Goal: Information Seeking & Learning: Learn about a topic

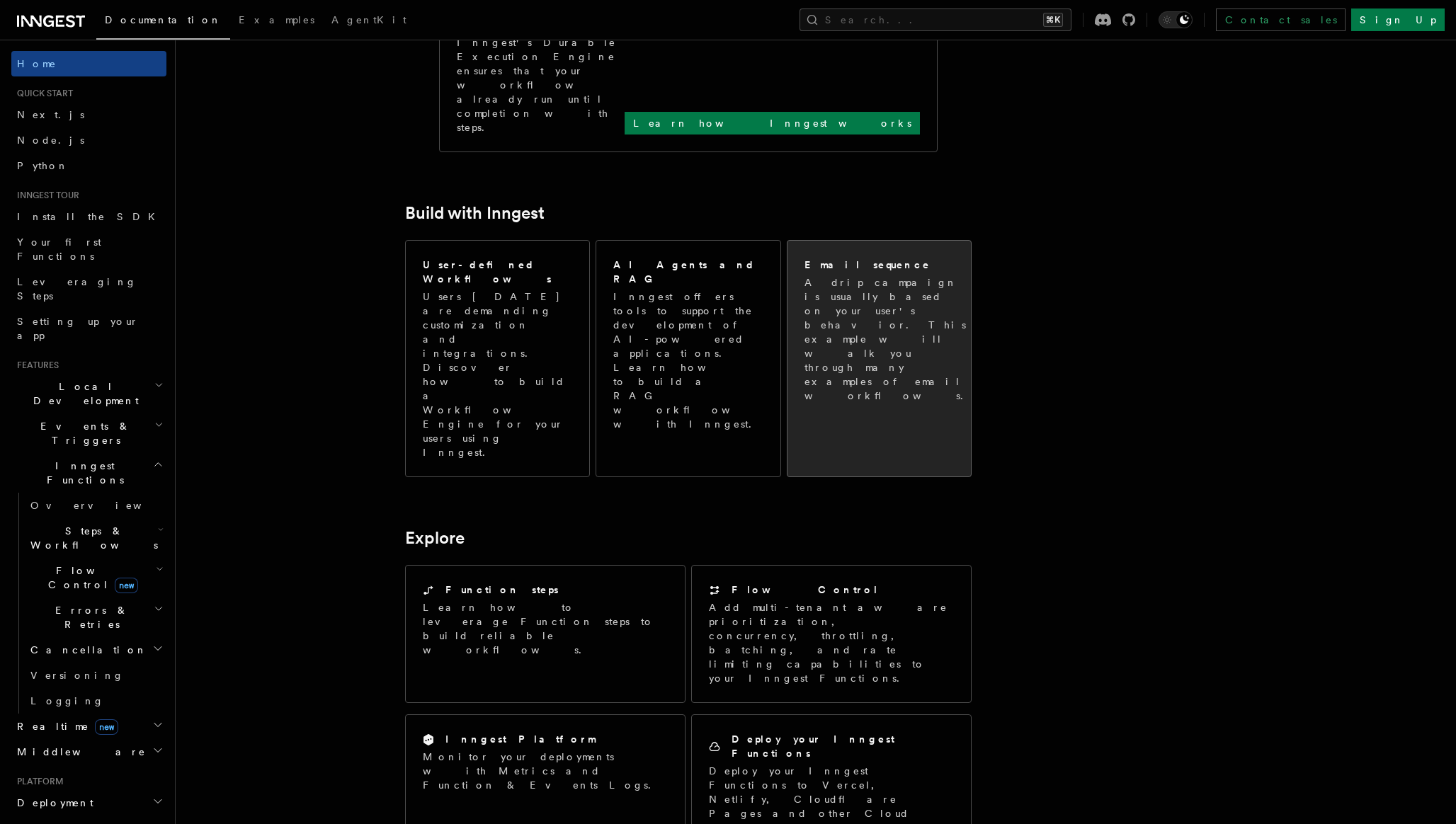
scroll to position [678, 0]
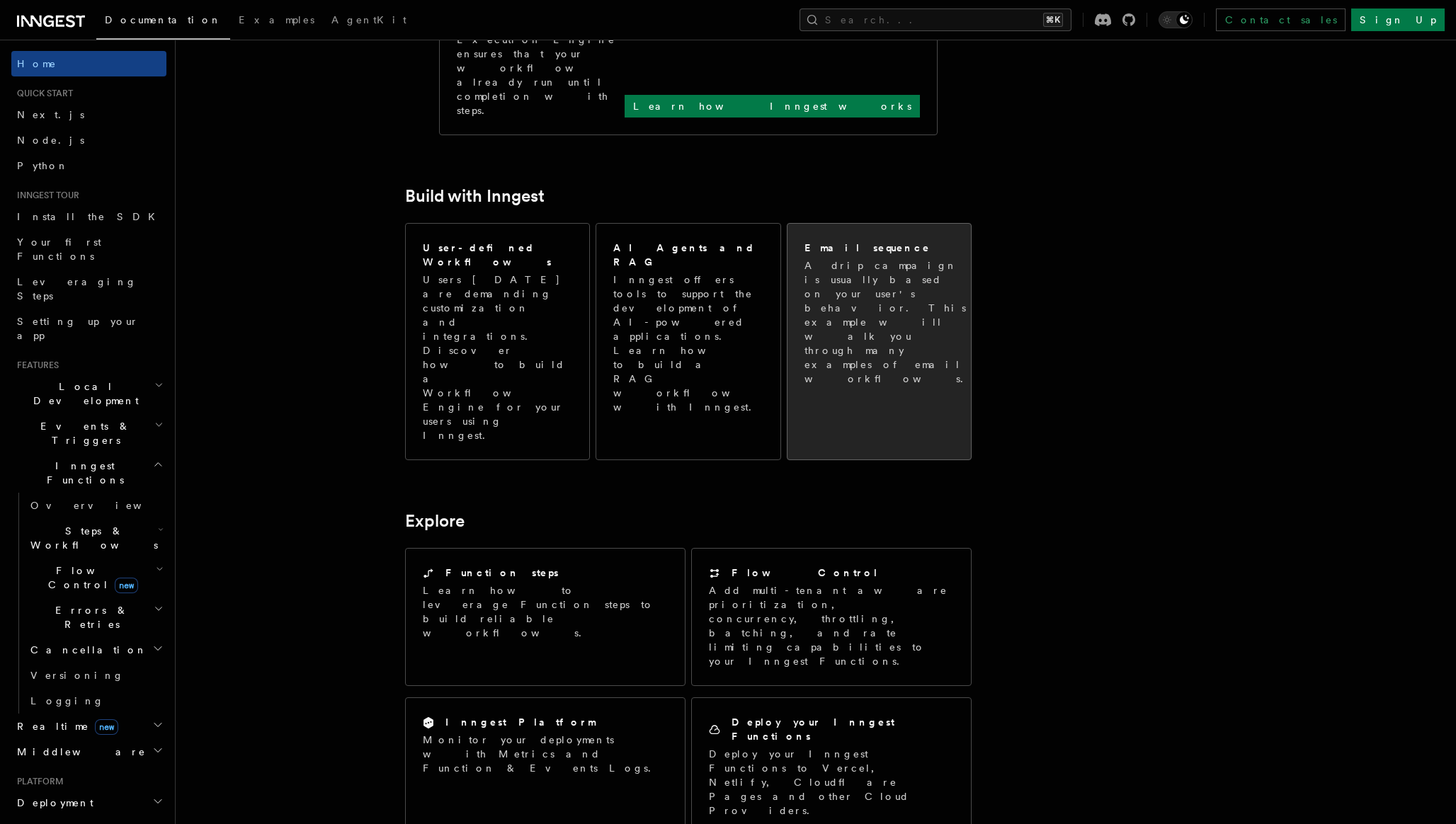
click at [890, 223] on div "Email sequence A drip campaign is usually based on your user's behavior. This e…" at bounding box center [879, 313] width 184 height 179
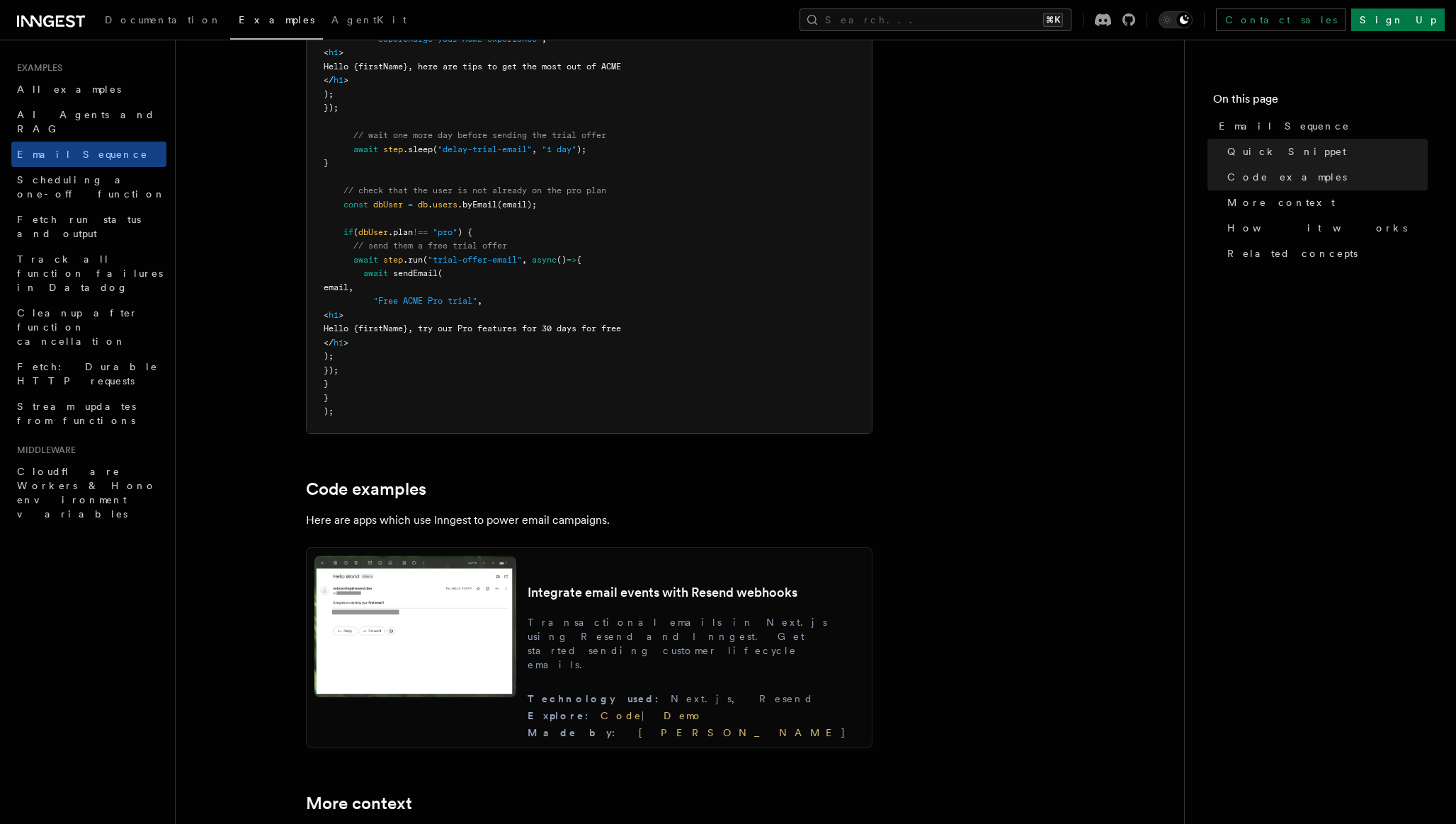
scroll to position [1016, 0]
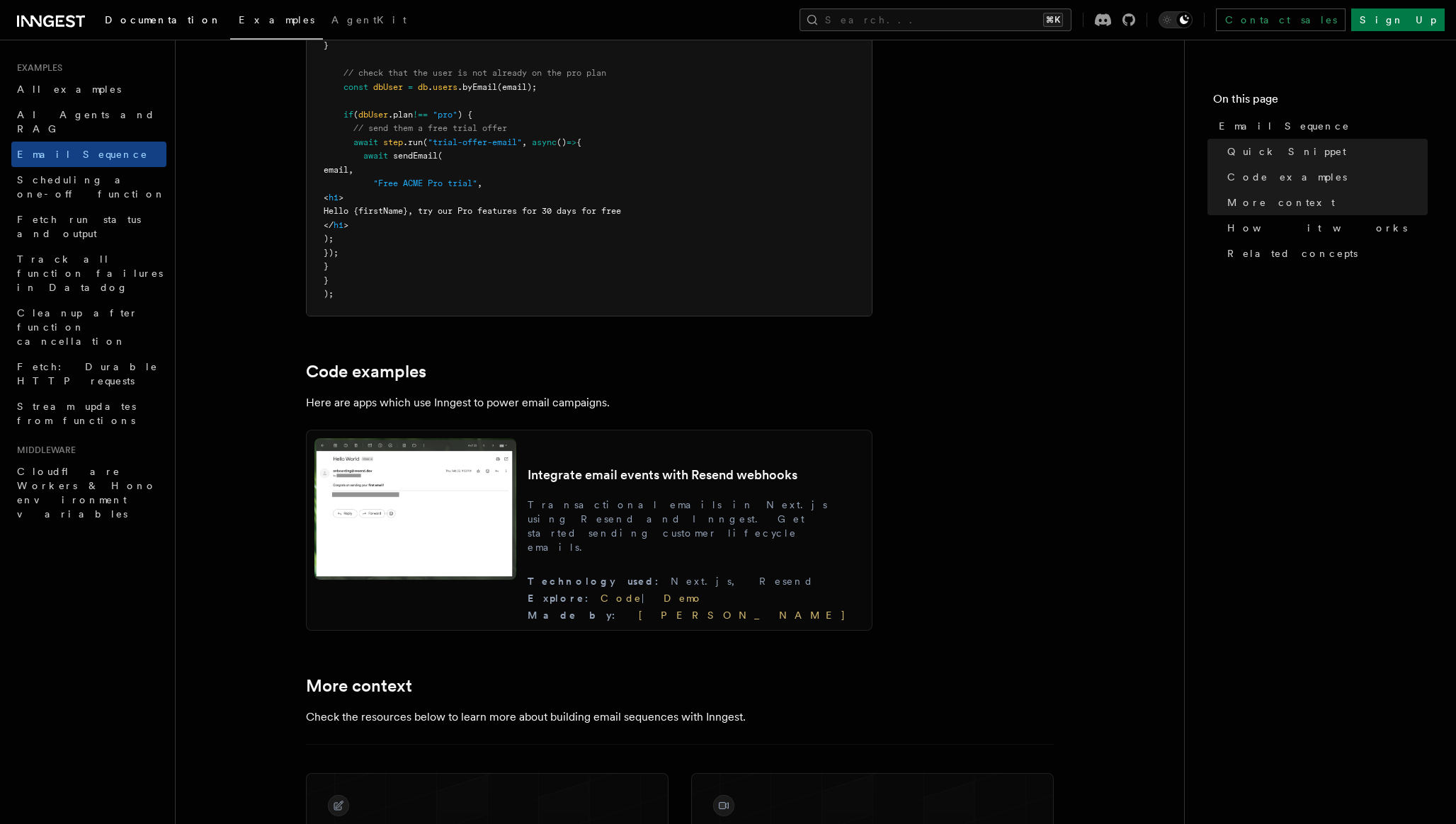
click at [141, 19] on span "Documentation" at bounding box center [163, 19] width 117 height 11
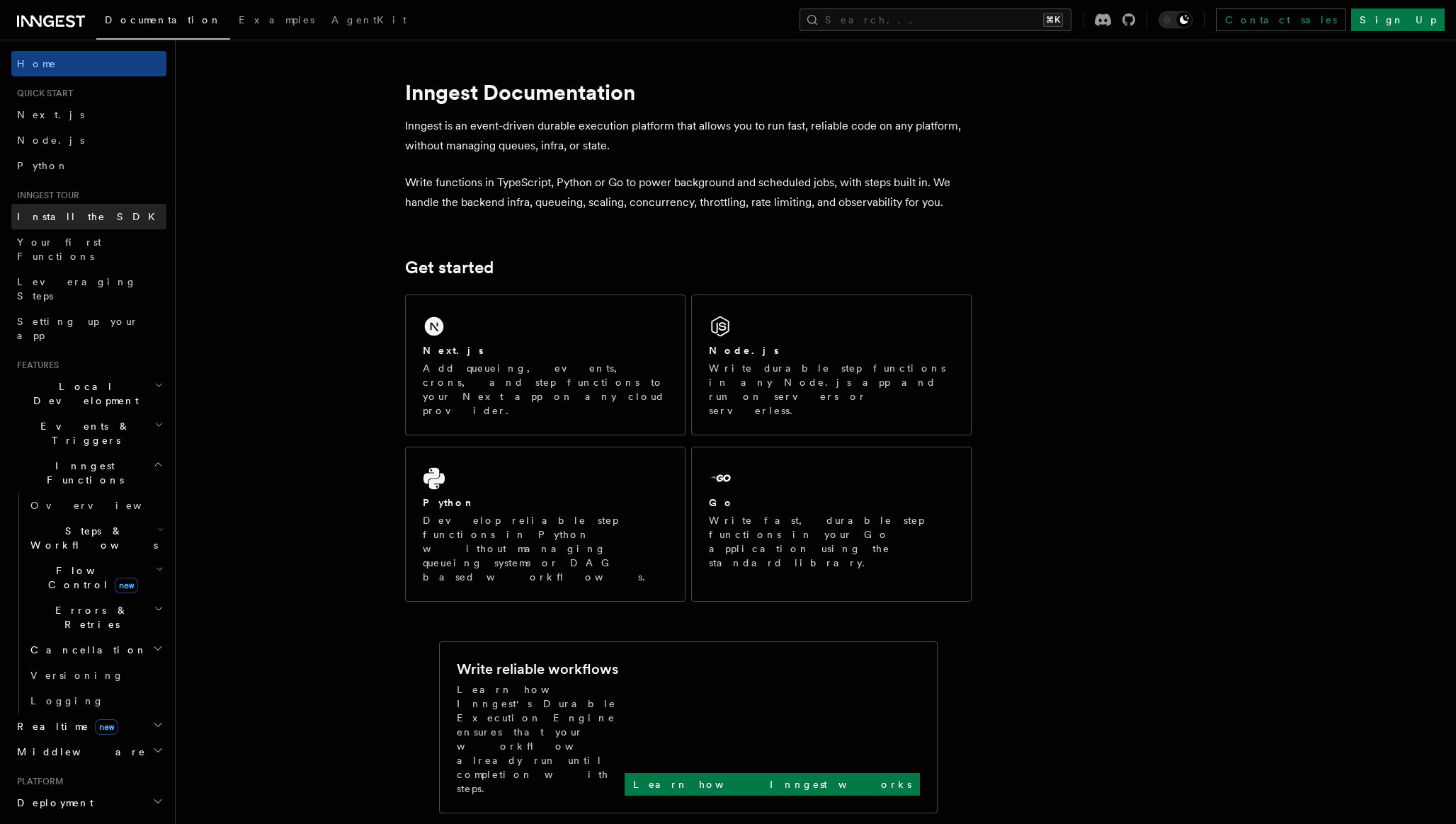
click at [72, 213] on span "Install the SDK" at bounding box center [90, 216] width 147 height 11
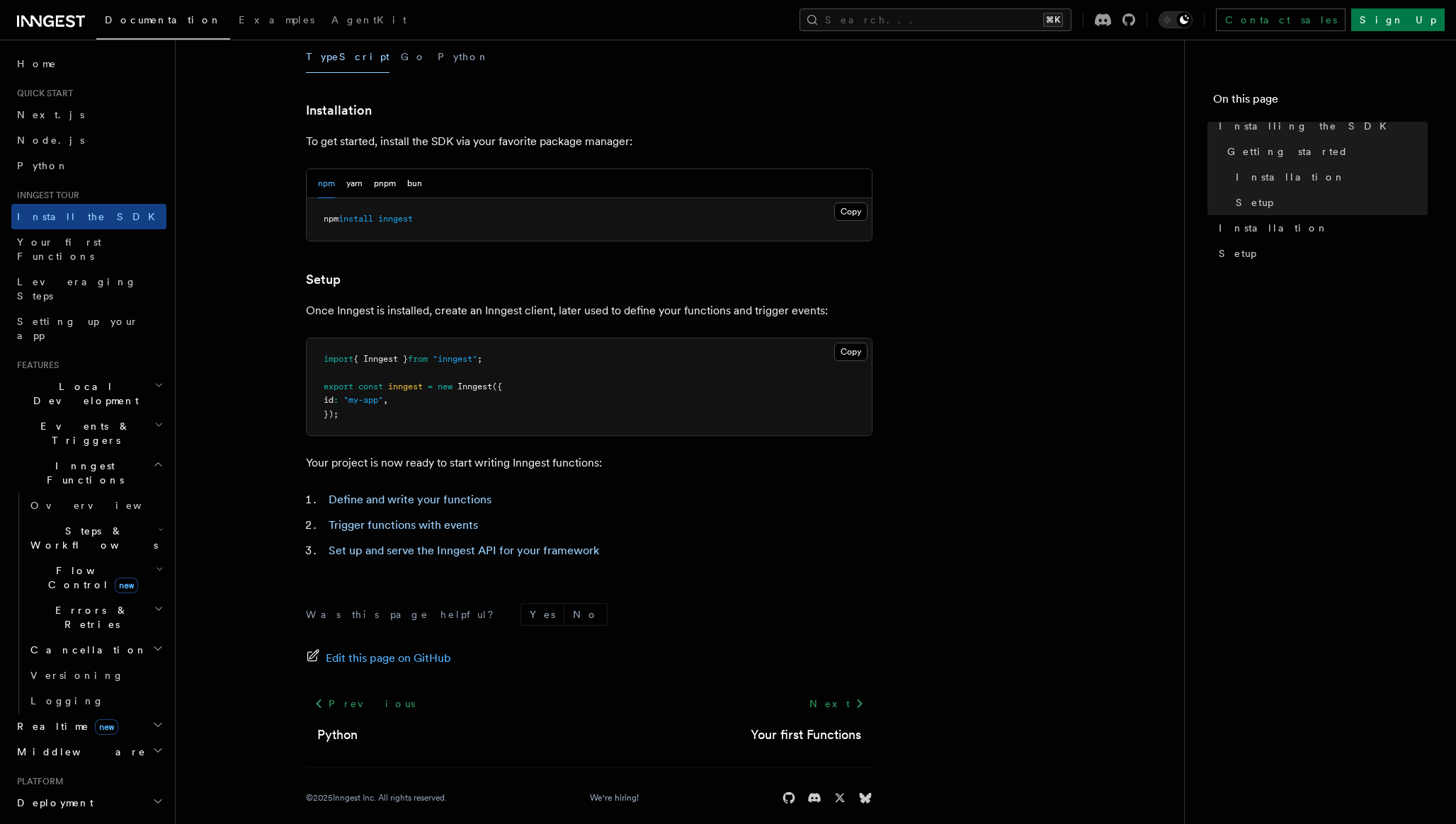
scroll to position [353, 0]
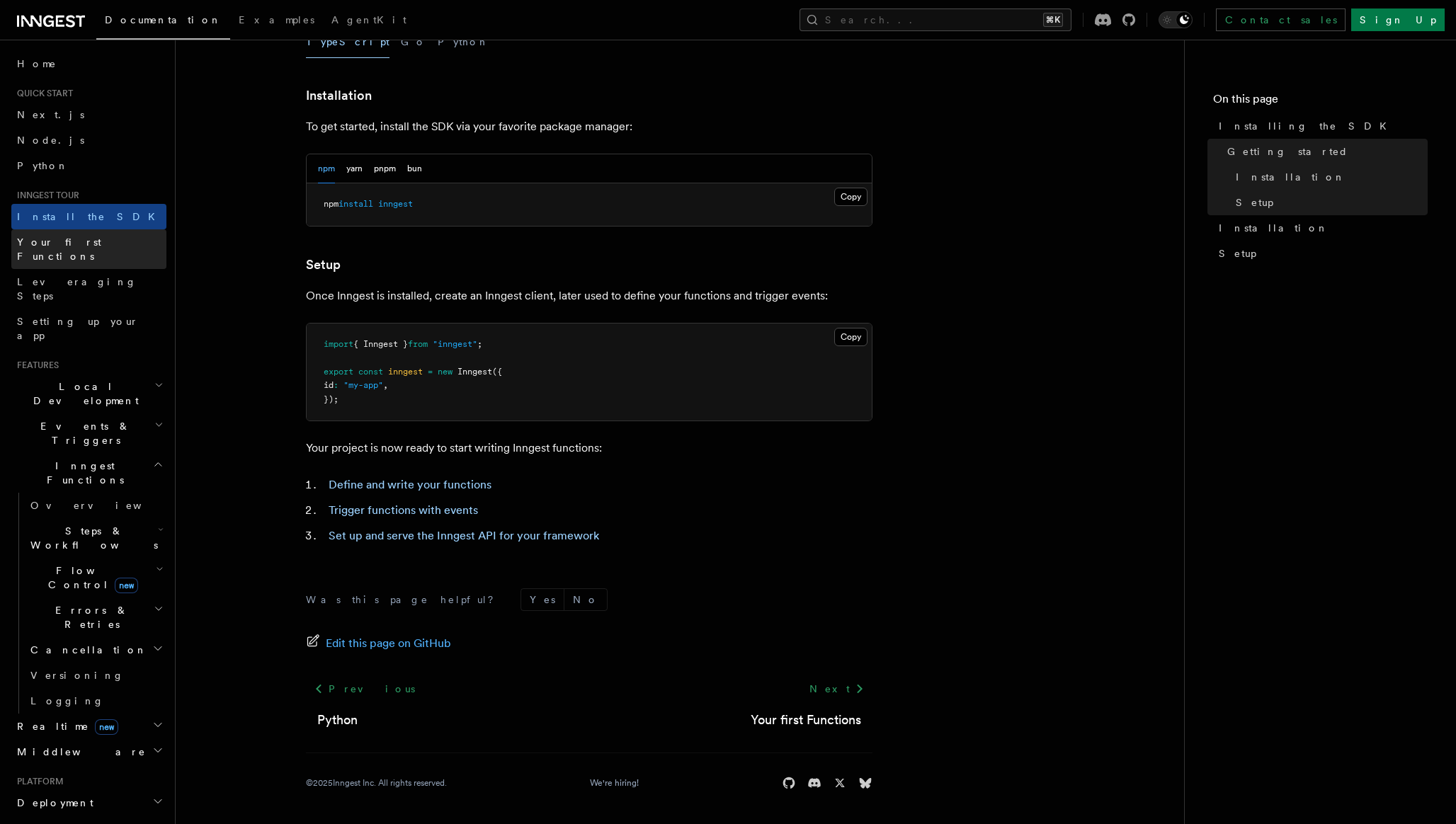
click at [95, 239] on span "Your first Functions" at bounding box center [58, 249] width 84 height 26
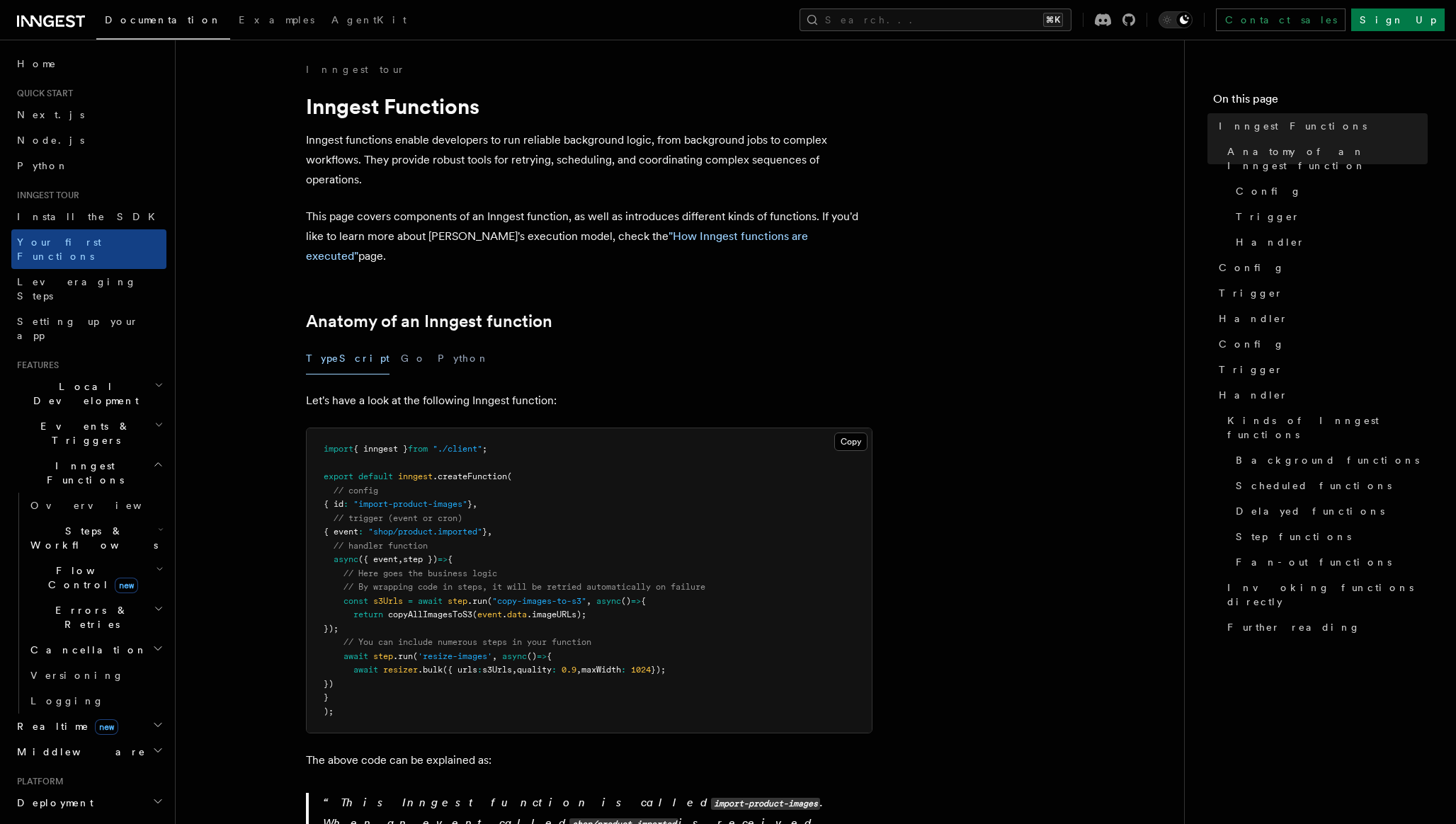
click at [91, 380] on span "Local Development" at bounding box center [83, 394] width 143 height 28
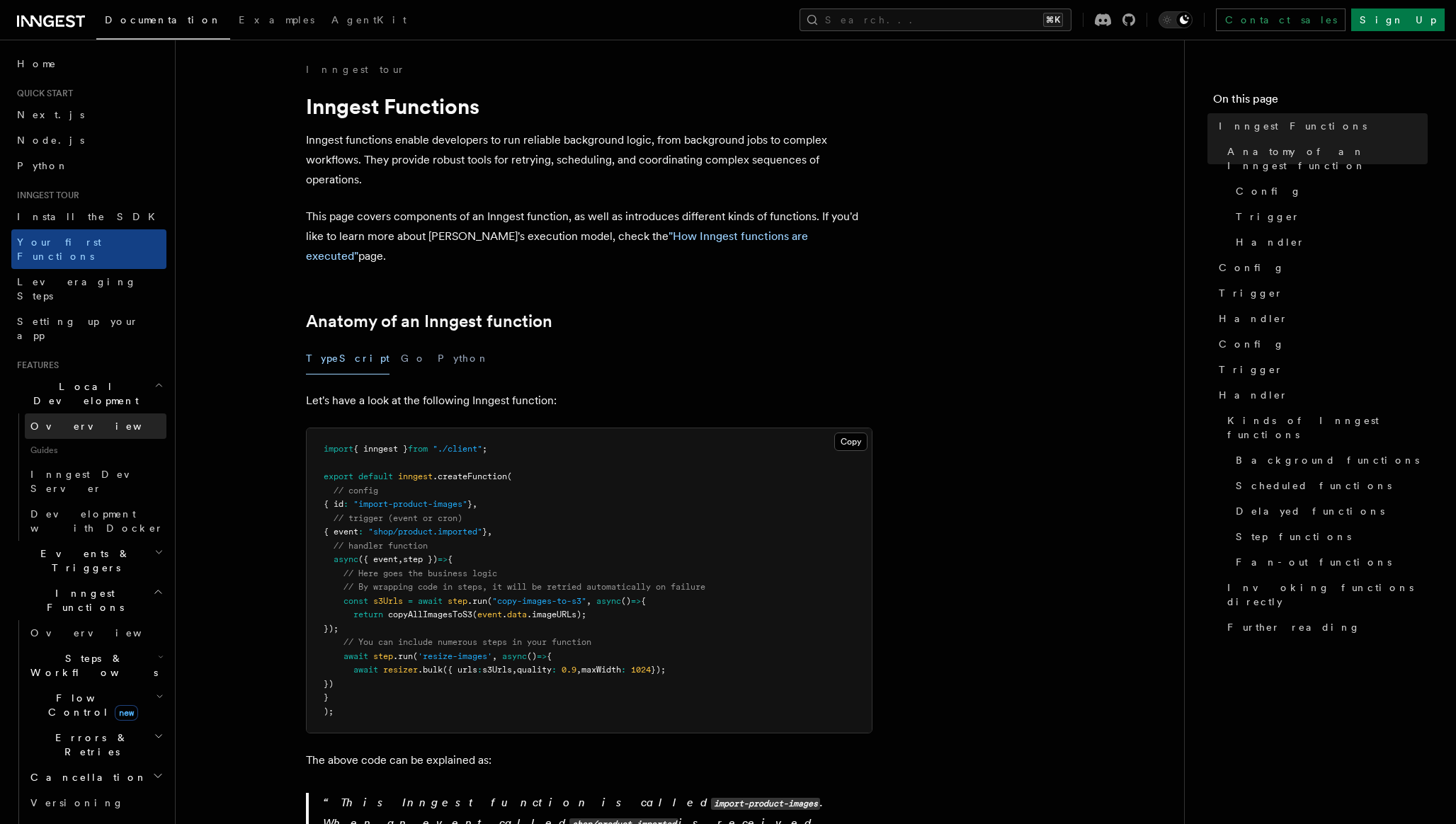
click at [72, 420] on span "Overview" at bounding box center [102, 426] width 146 height 11
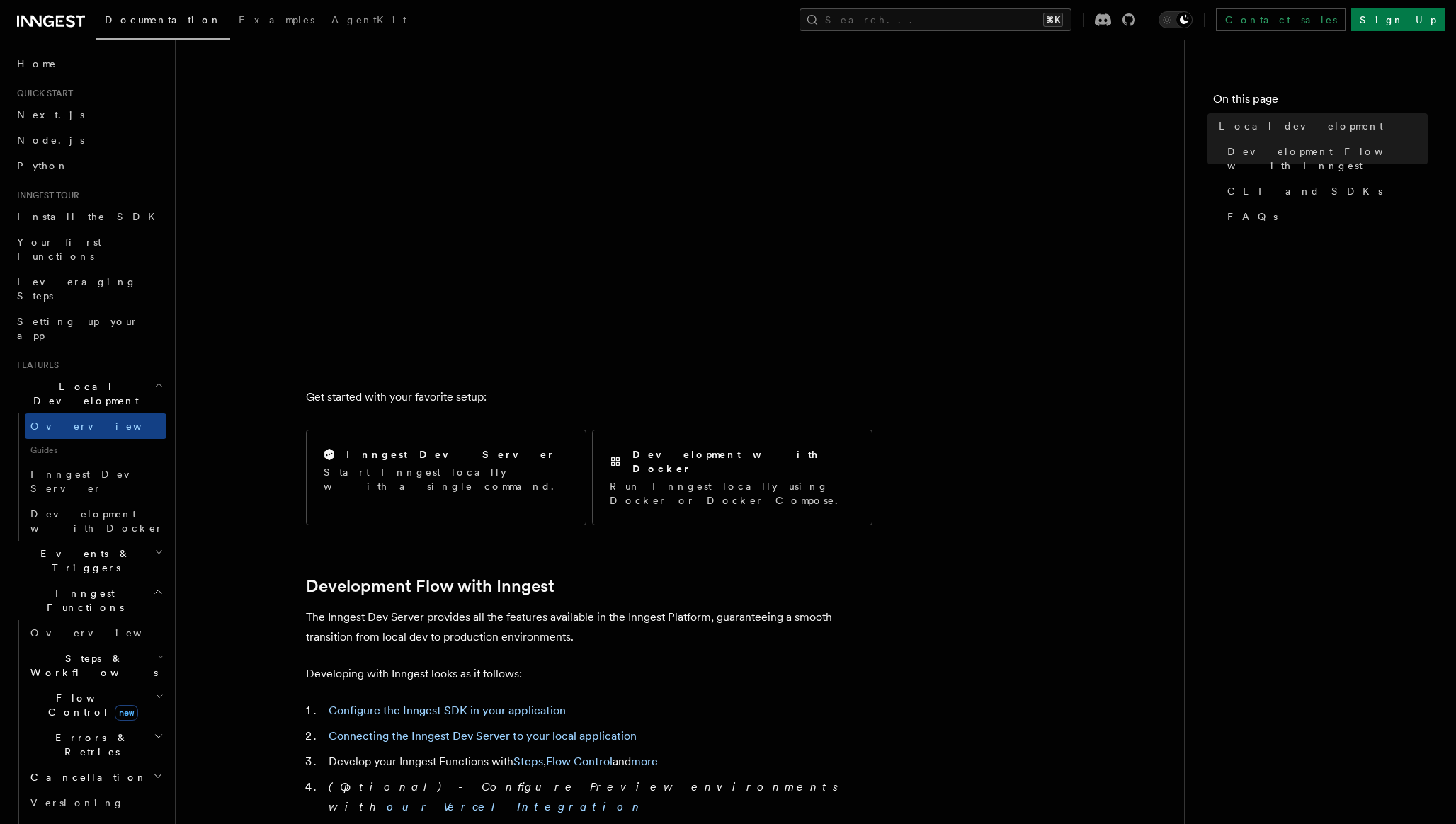
scroll to position [236, 0]
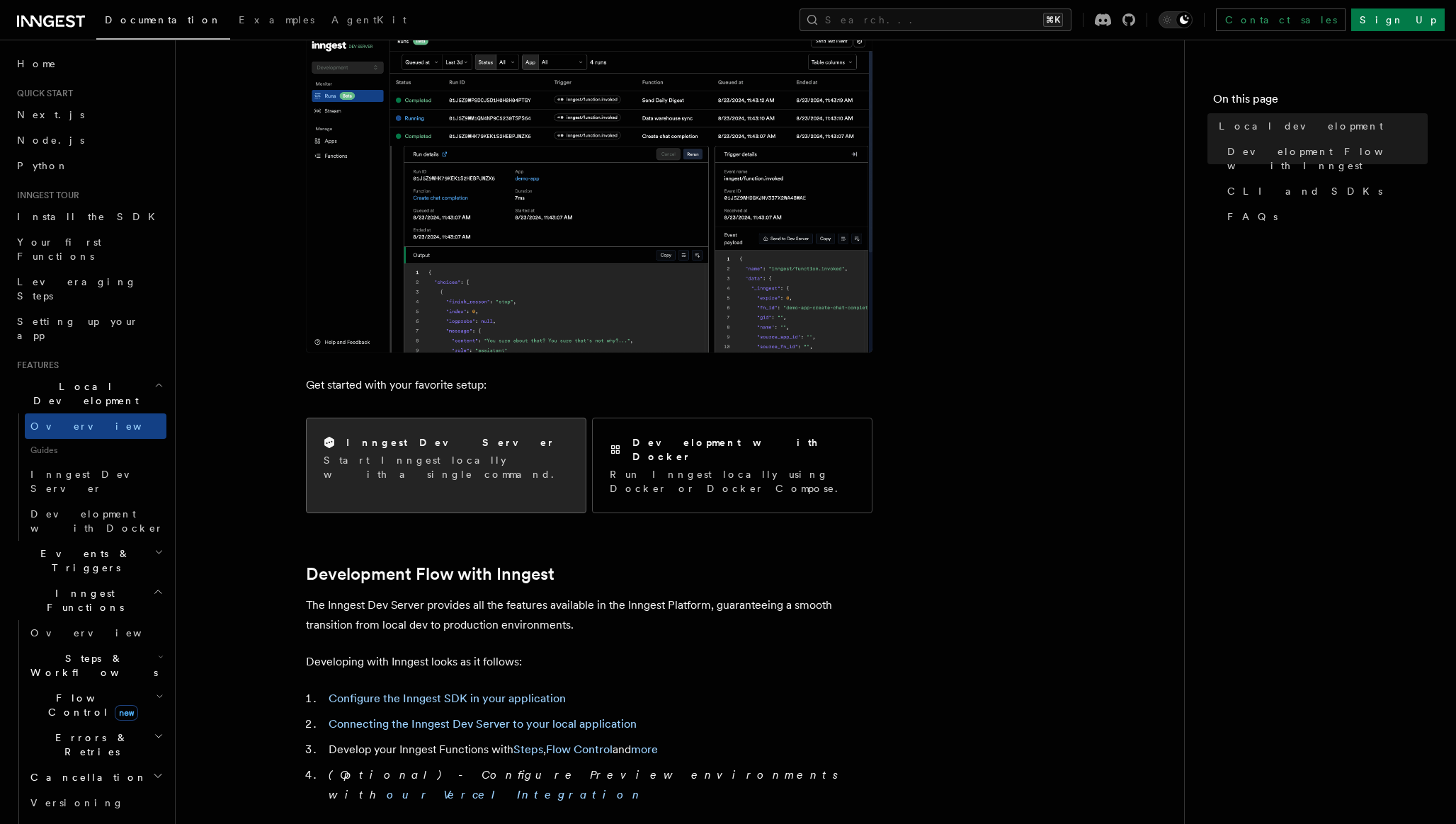
click at [405, 444] on h2 "Inngest Dev Server" at bounding box center [450, 442] width 209 height 14
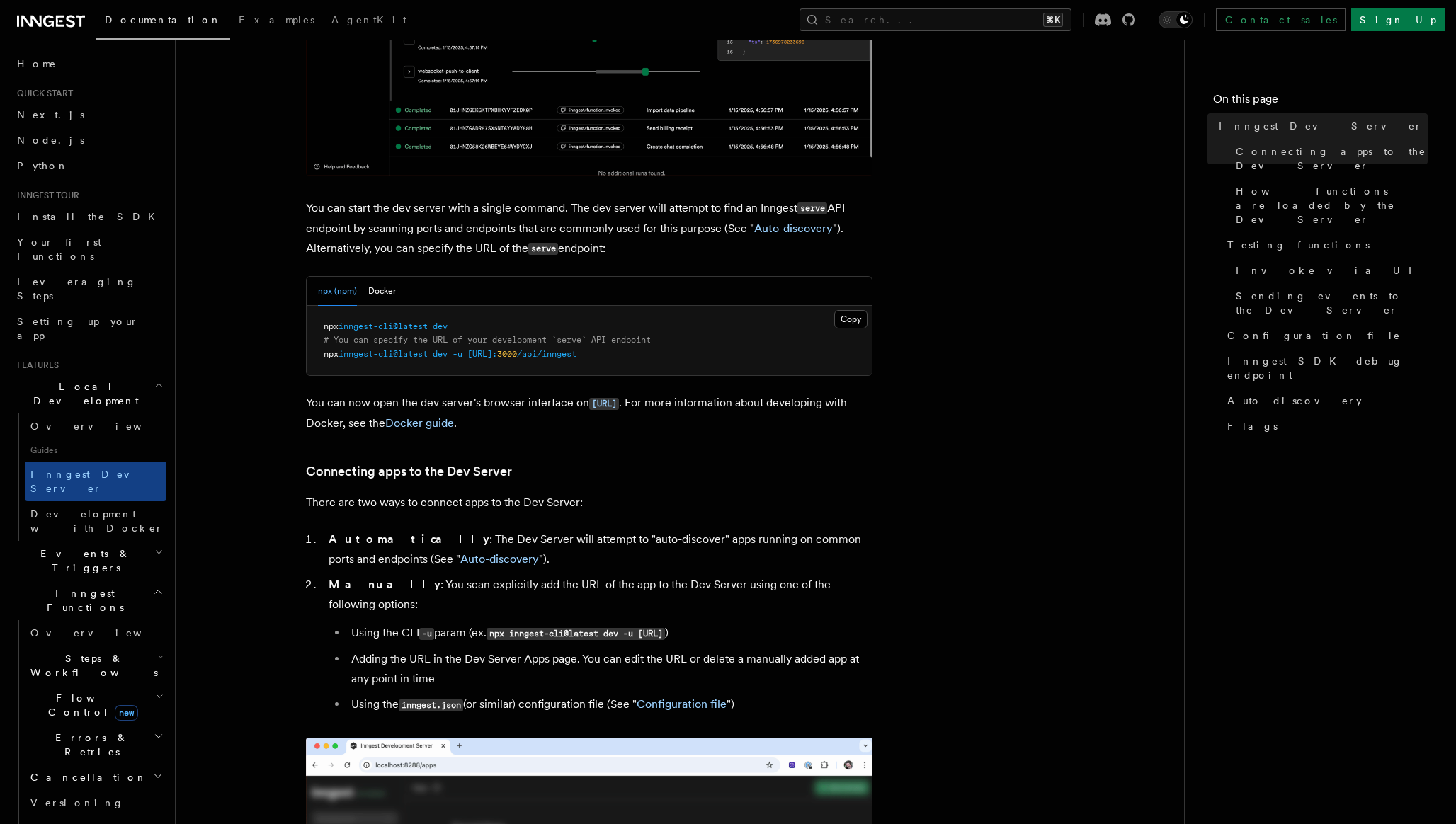
scroll to position [450, 0]
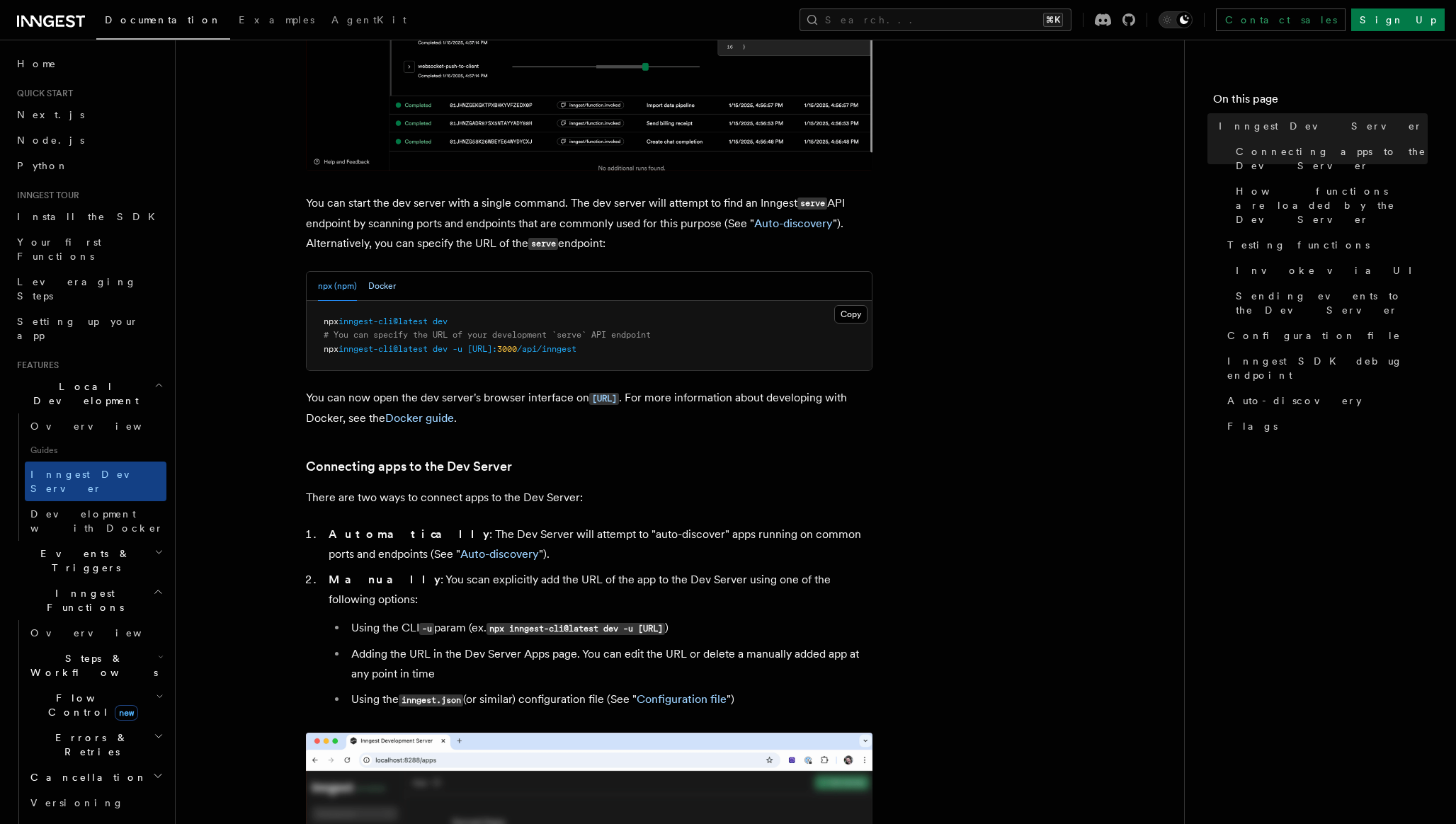
click at [394, 290] on button "Docker" at bounding box center [381, 286] width 27 height 29
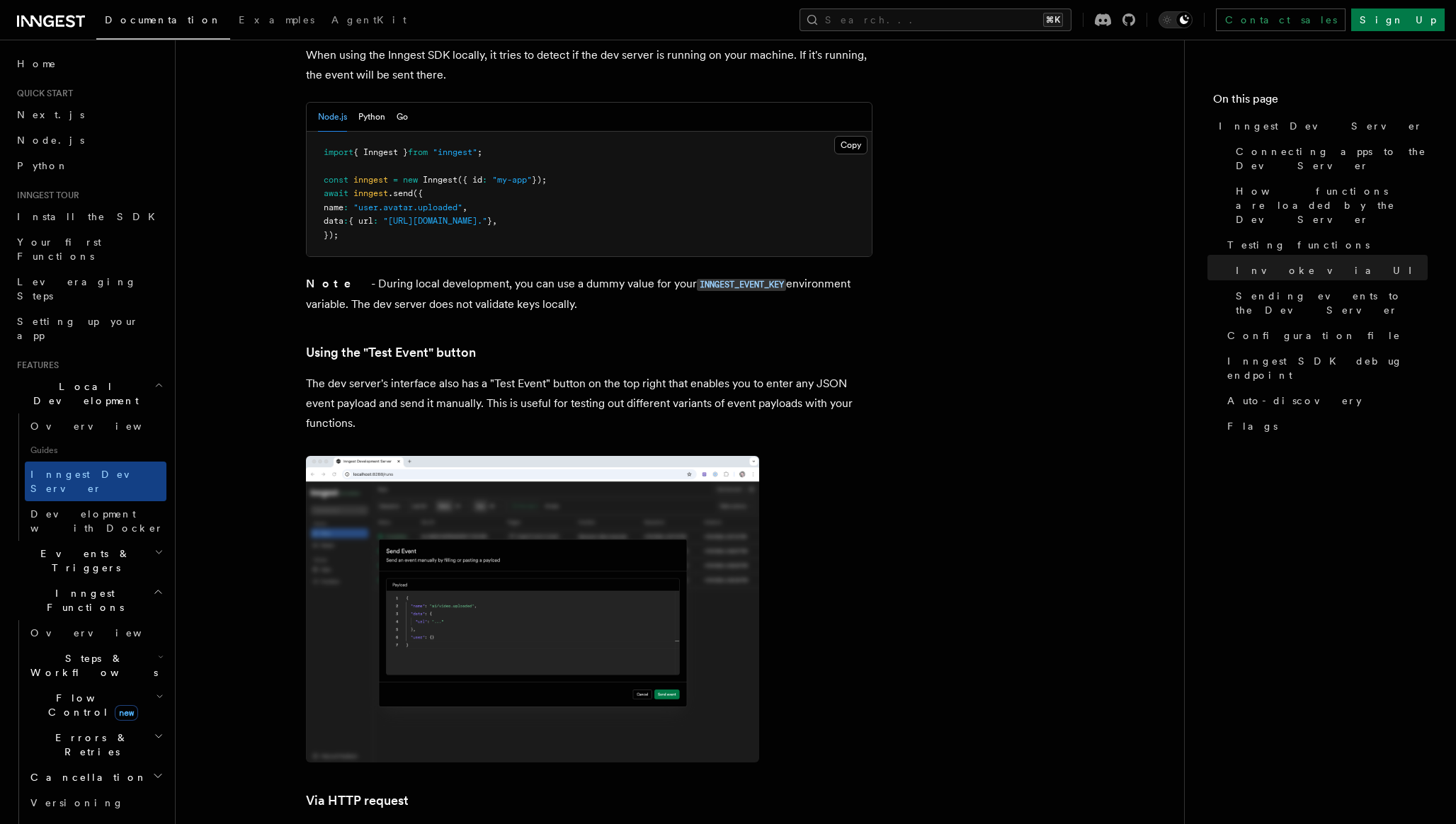
scroll to position [2661, 0]
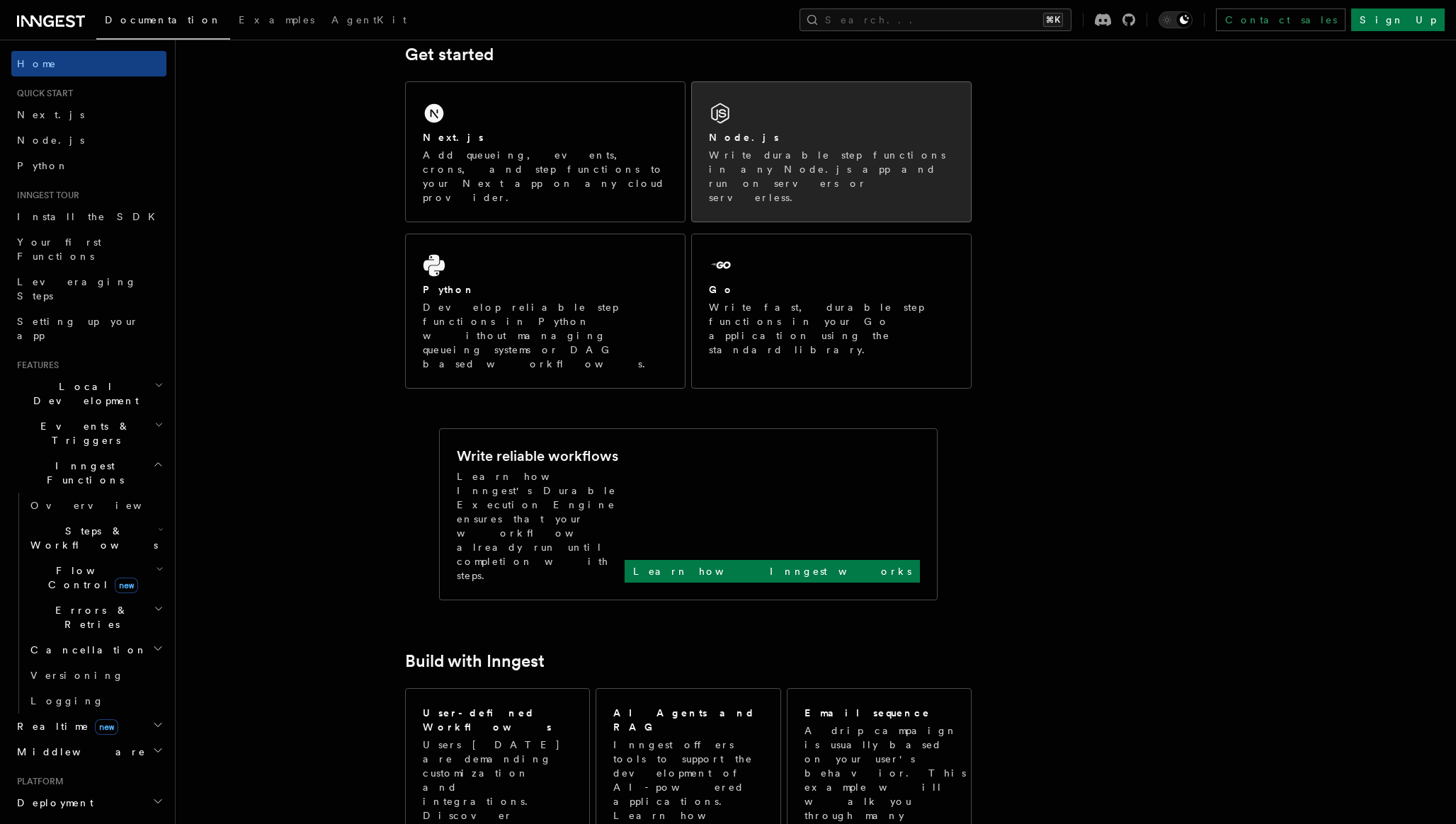
scroll to position [339, 0]
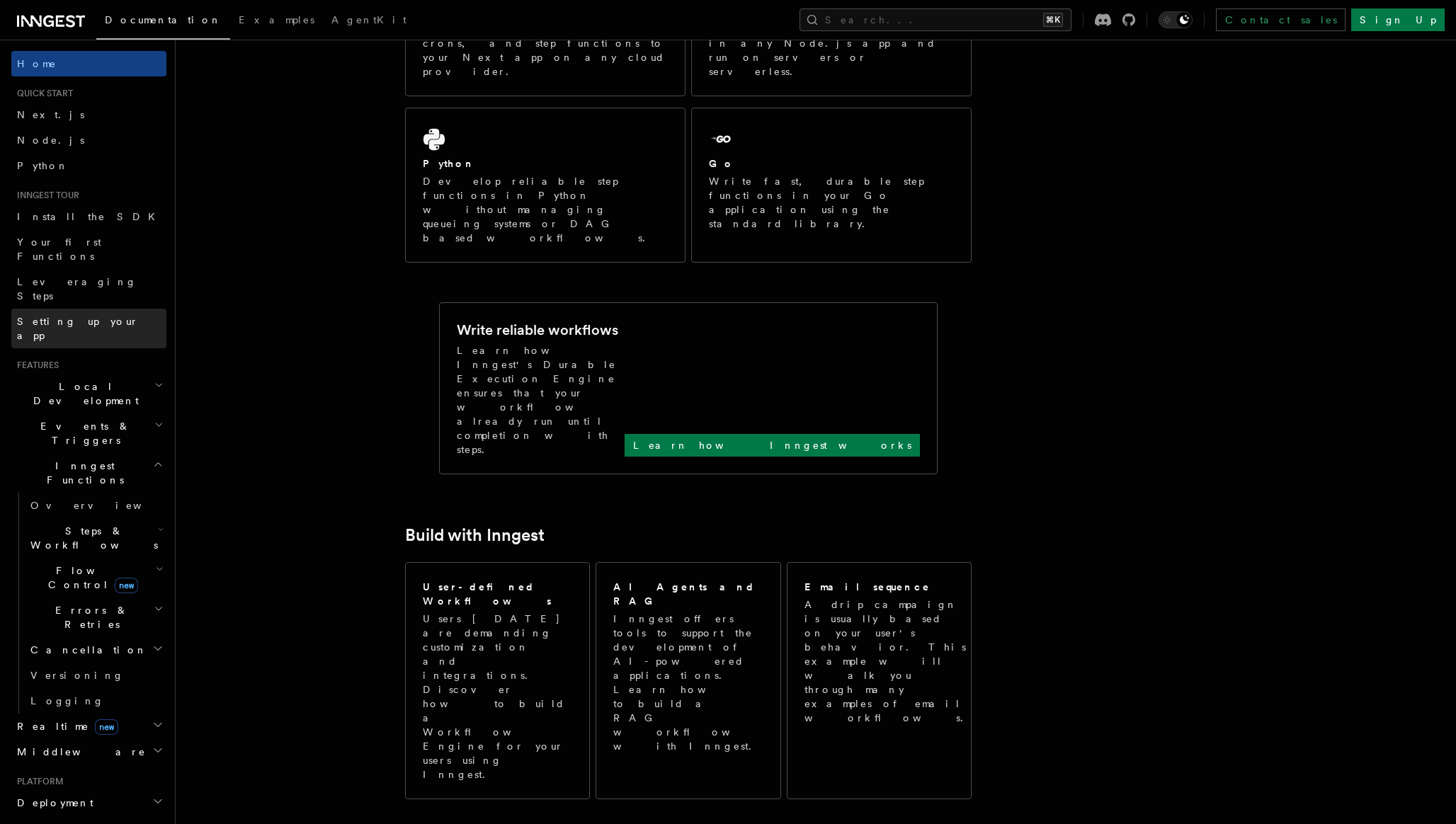
click at [94, 316] on span "Setting up your app" at bounding box center [78, 329] width 122 height 26
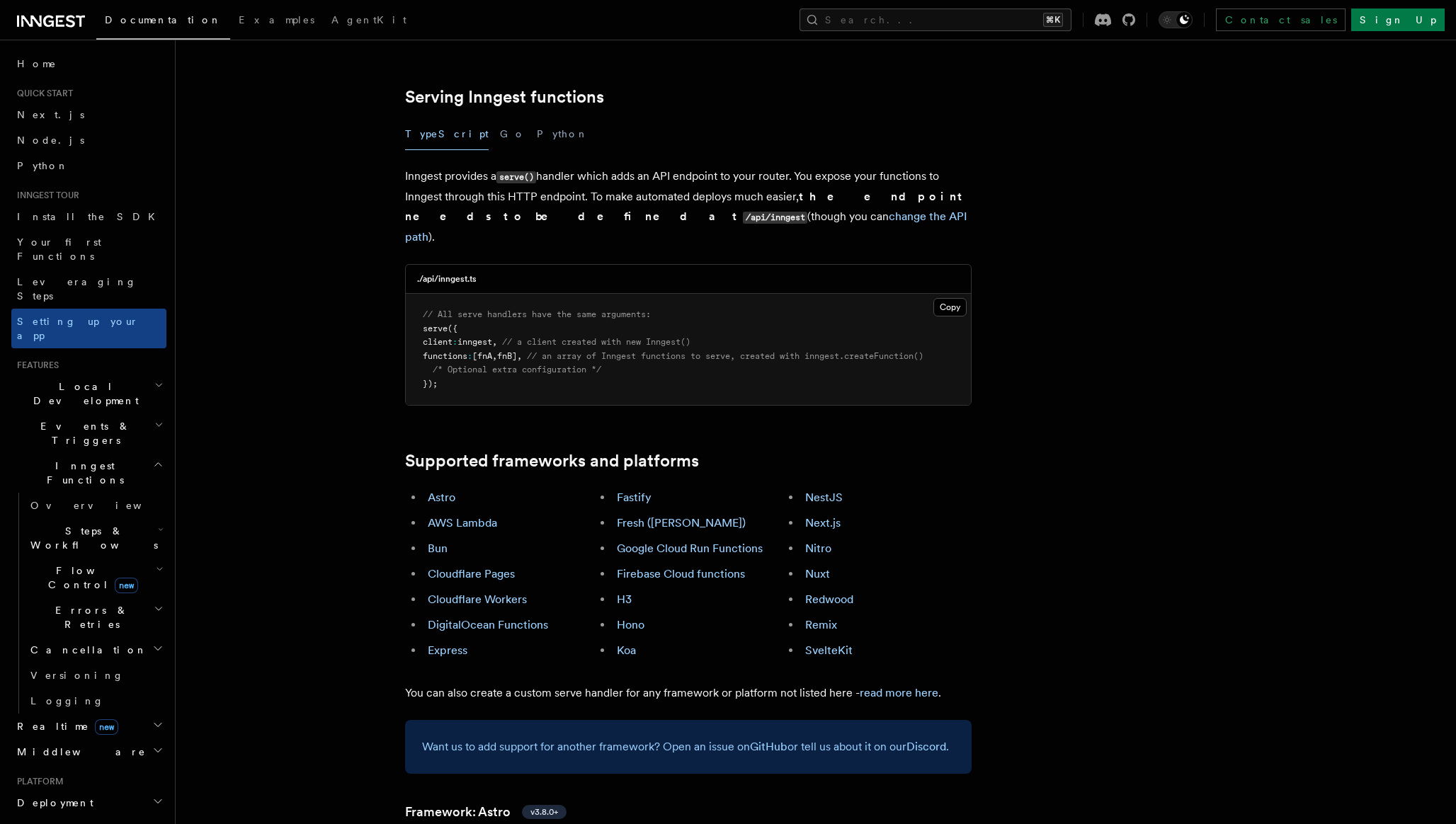
scroll to position [612, 0]
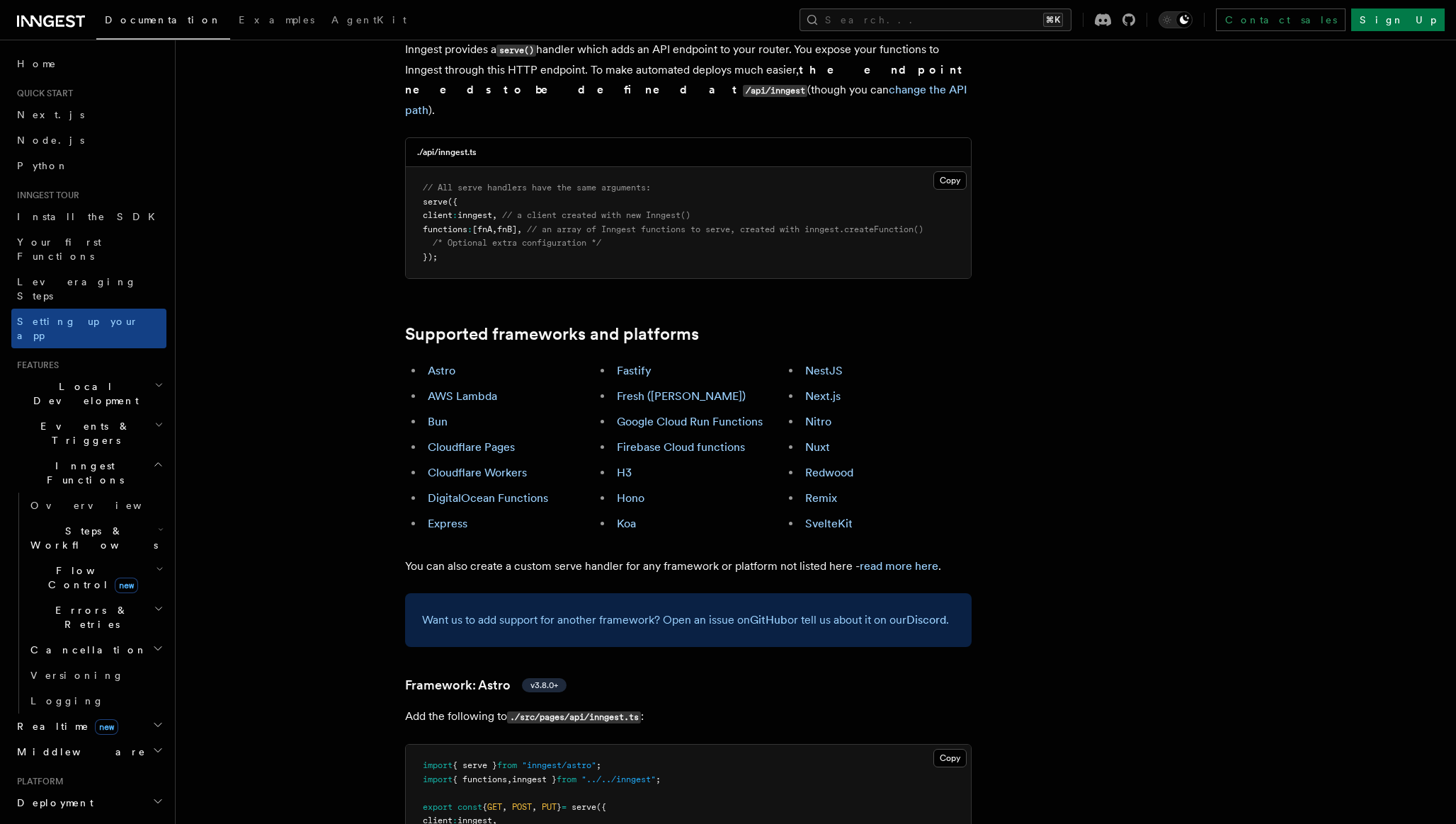
click at [97, 380] on span "Local Development" at bounding box center [83, 394] width 143 height 28
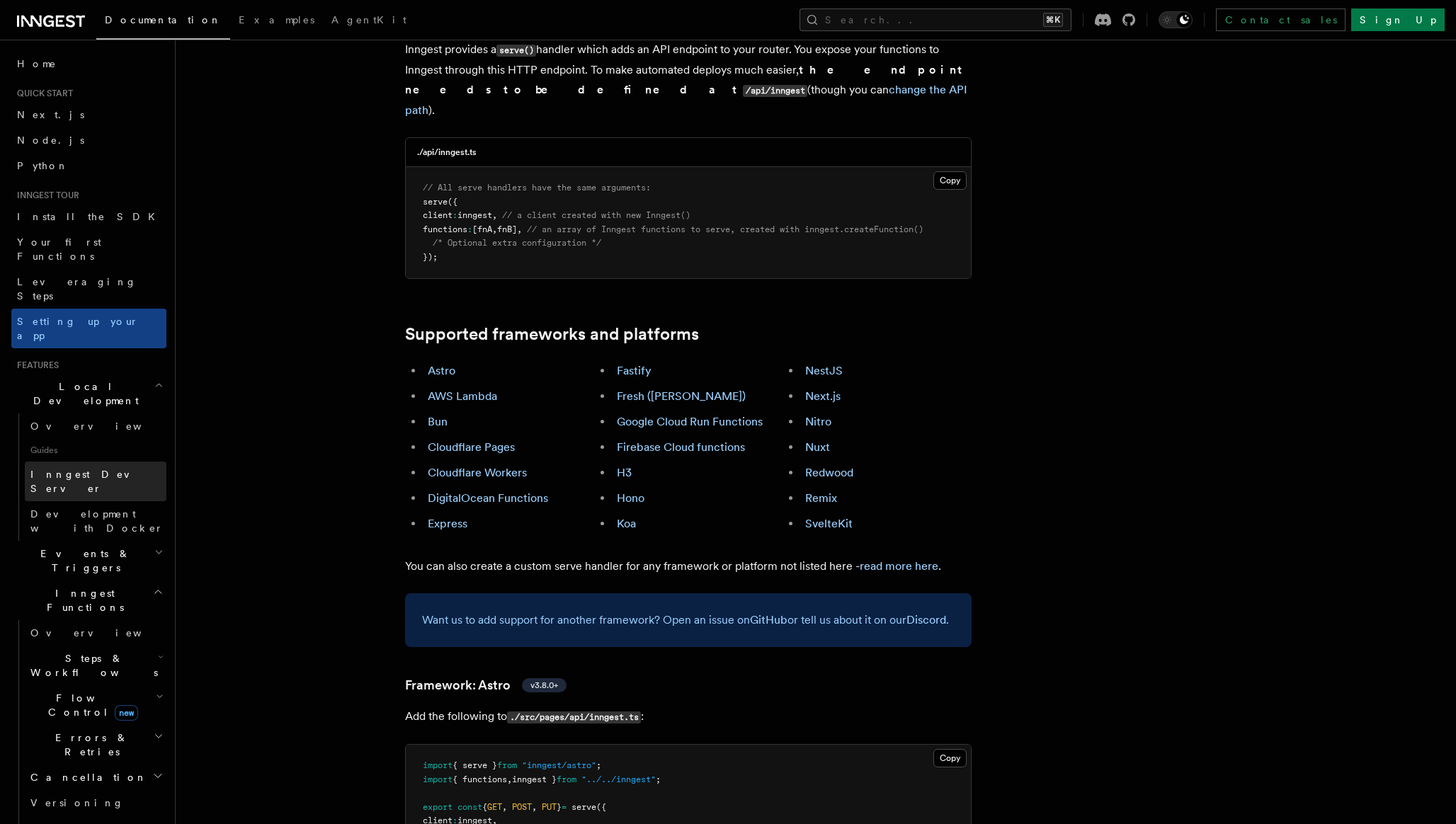
click at [97, 469] on span "Inngest Dev Server" at bounding box center [90, 481] width 121 height 26
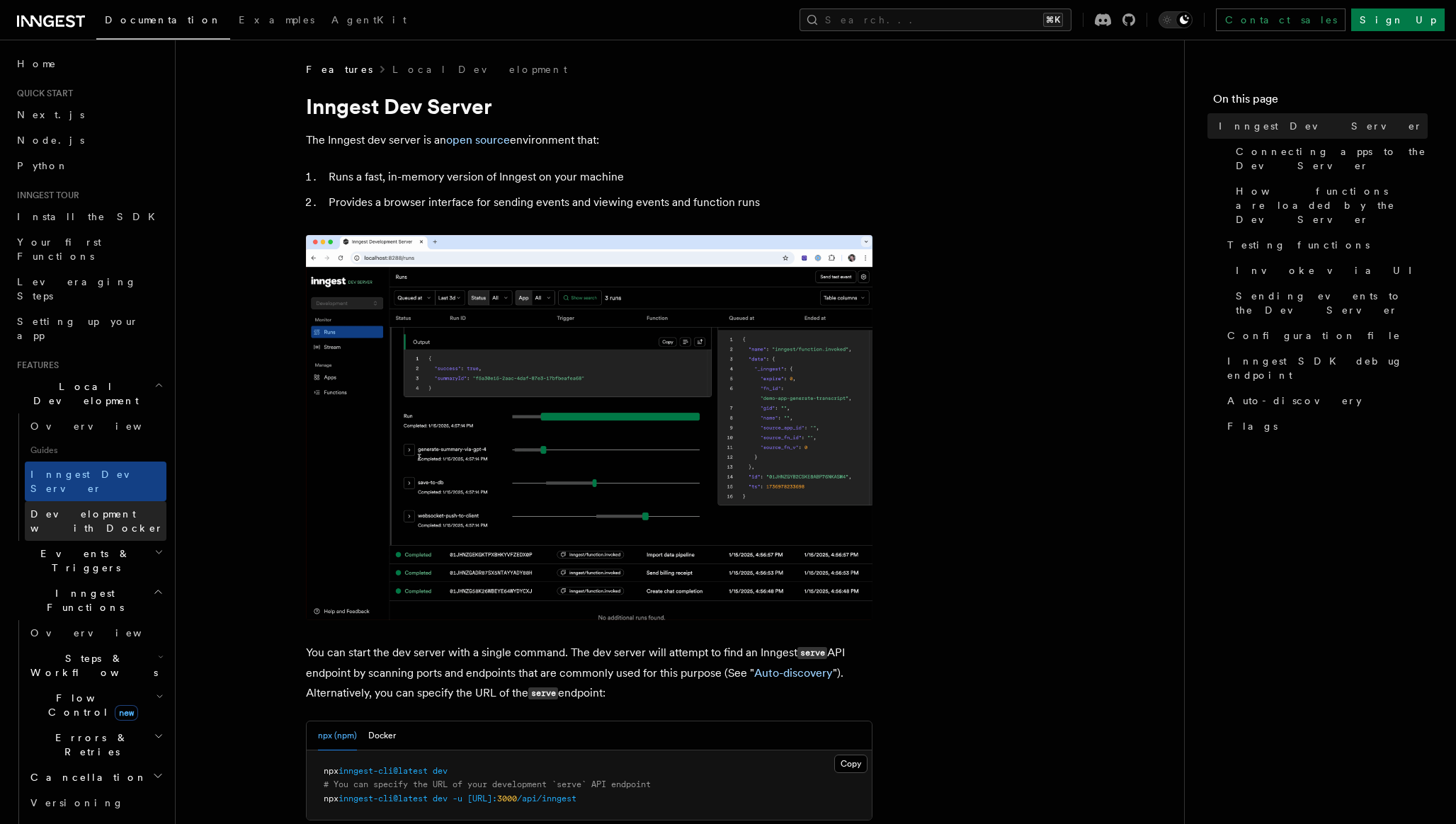
click at [130, 509] on span "Development with Docker" at bounding box center [96, 521] width 133 height 26
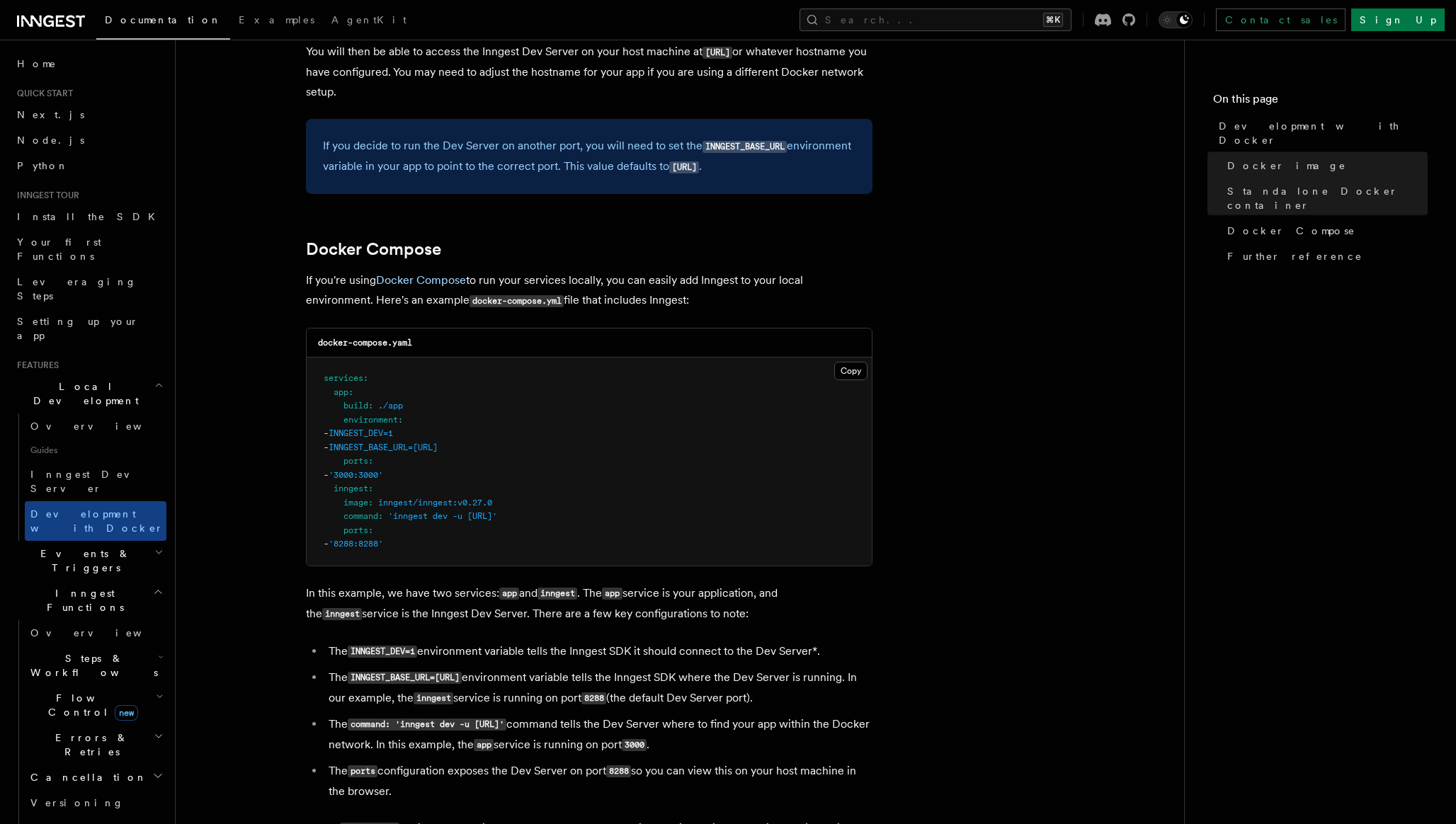
scroll to position [810, 0]
